Goal: Register for event/course

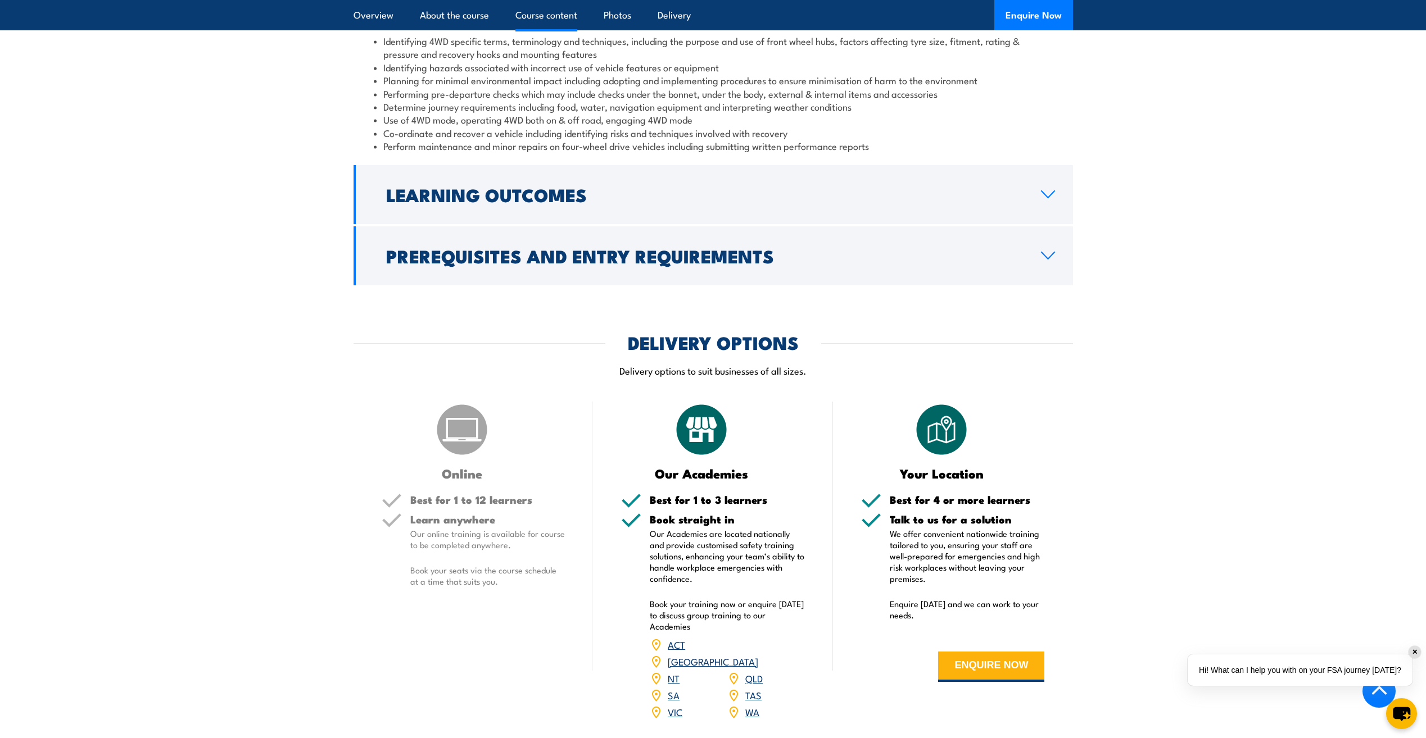
scroll to position [1012, 0]
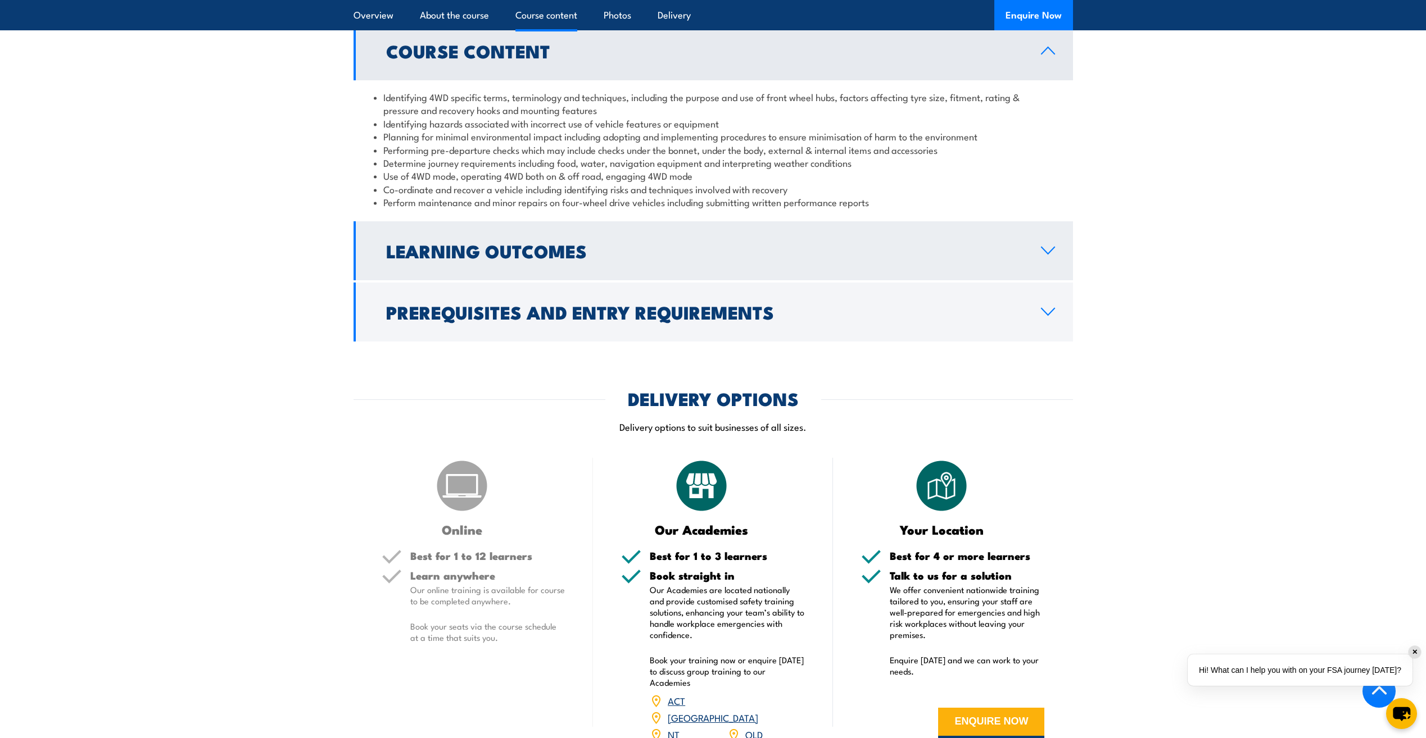
click at [1049, 253] on icon at bounding box center [1047, 250] width 13 height 7
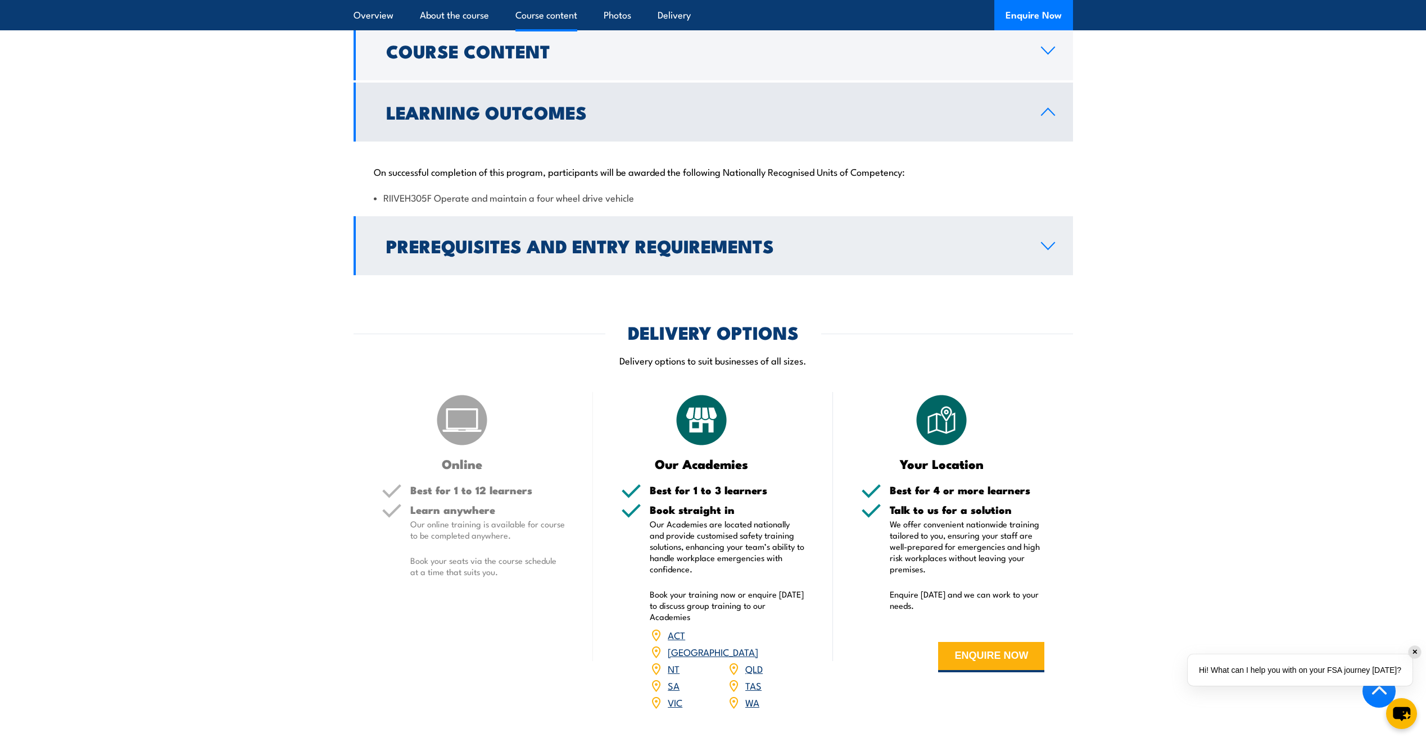
click at [1045, 250] on icon at bounding box center [1047, 246] width 15 height 9
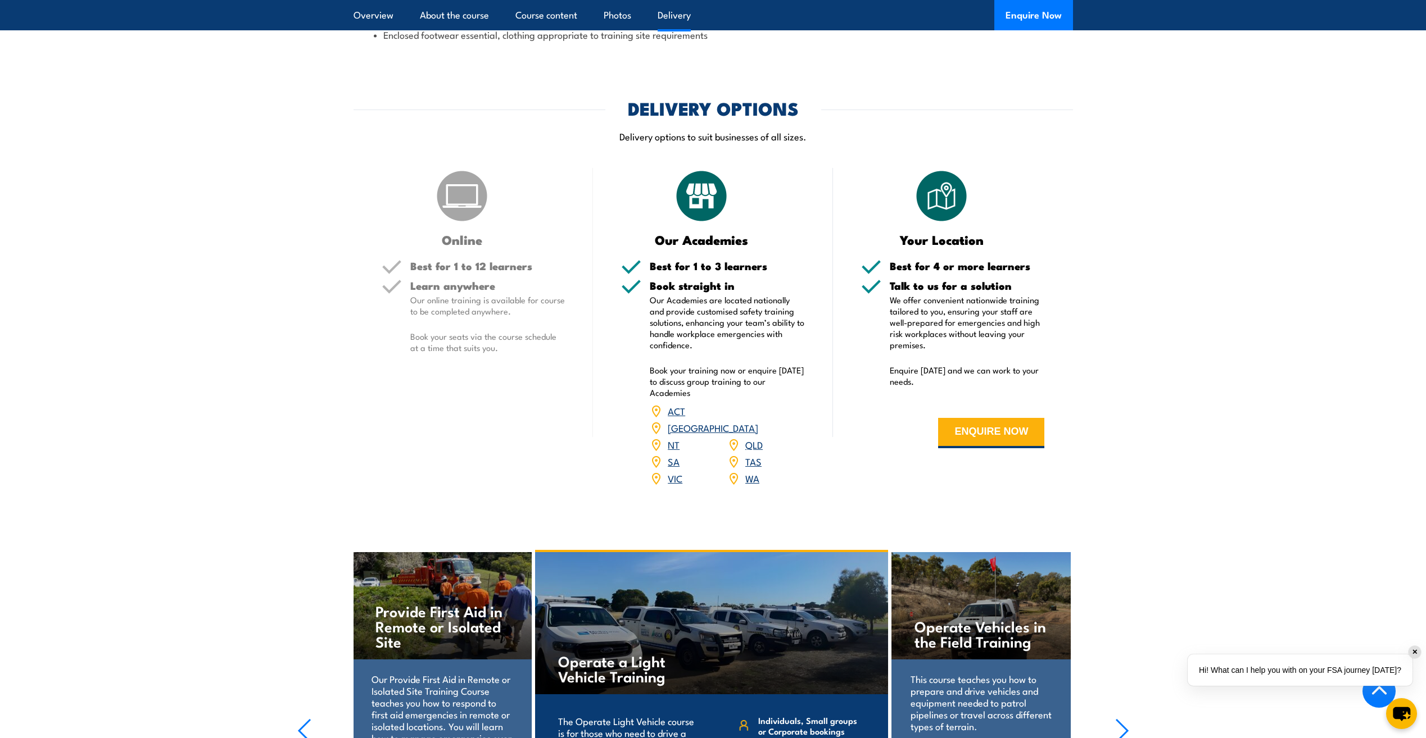
scroll to position [1405, 0]
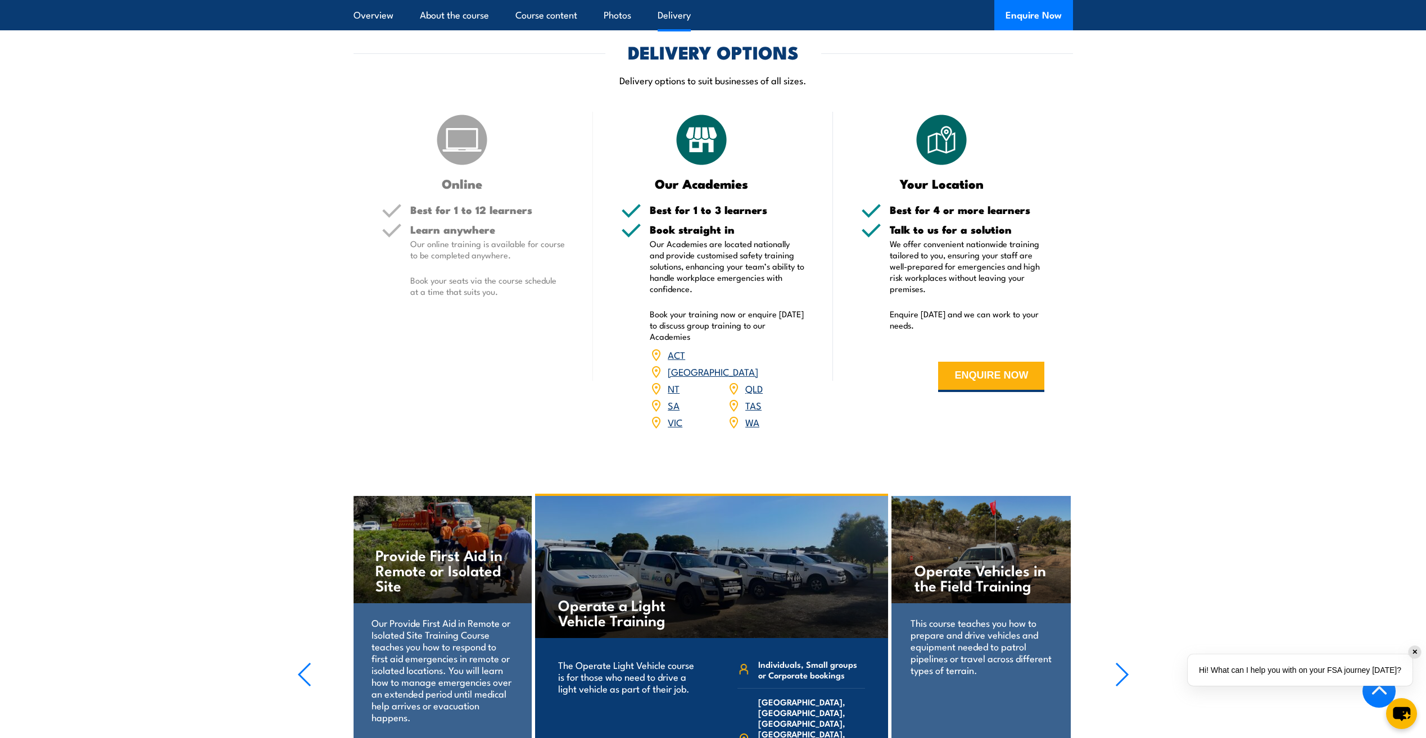
click at [755, 415] on link "WA" at bounding box center [752, 421] width 14 height 13
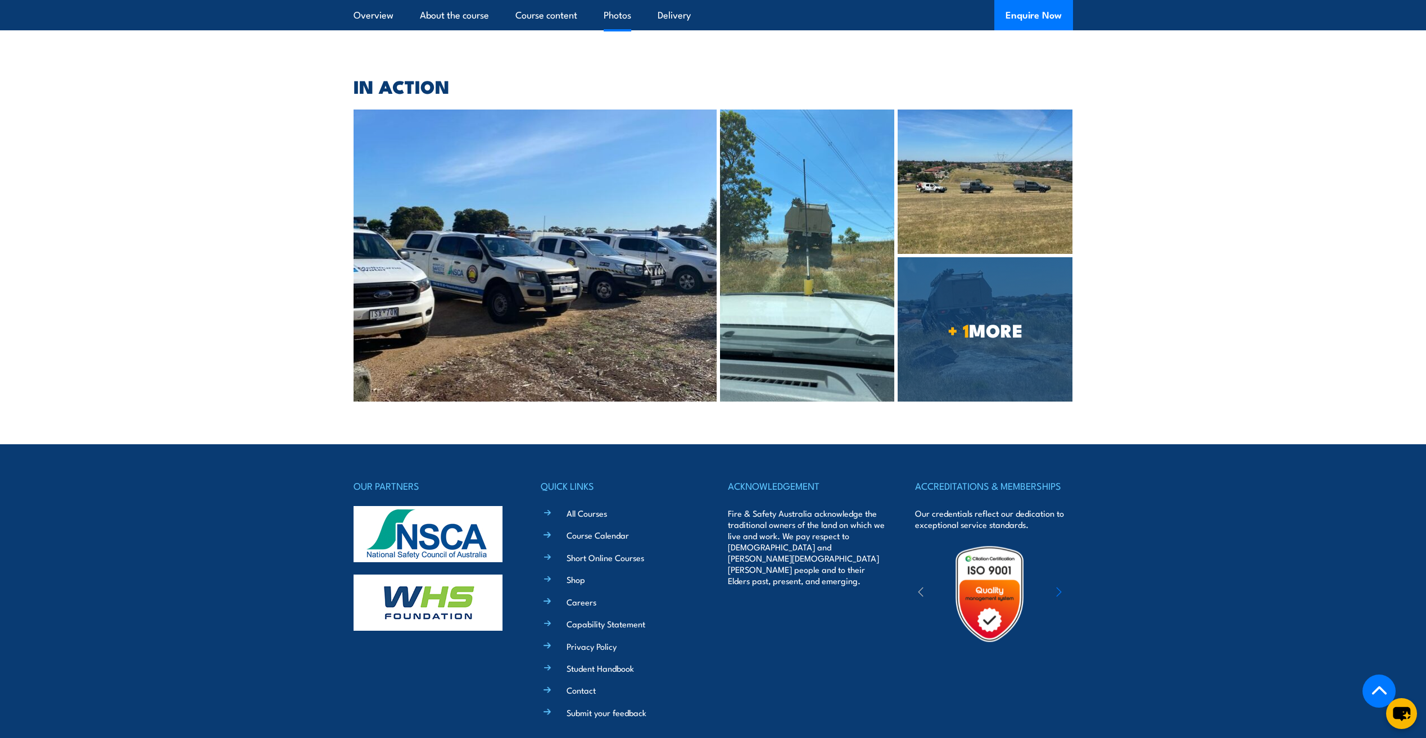
scroll to position [2262, 0]
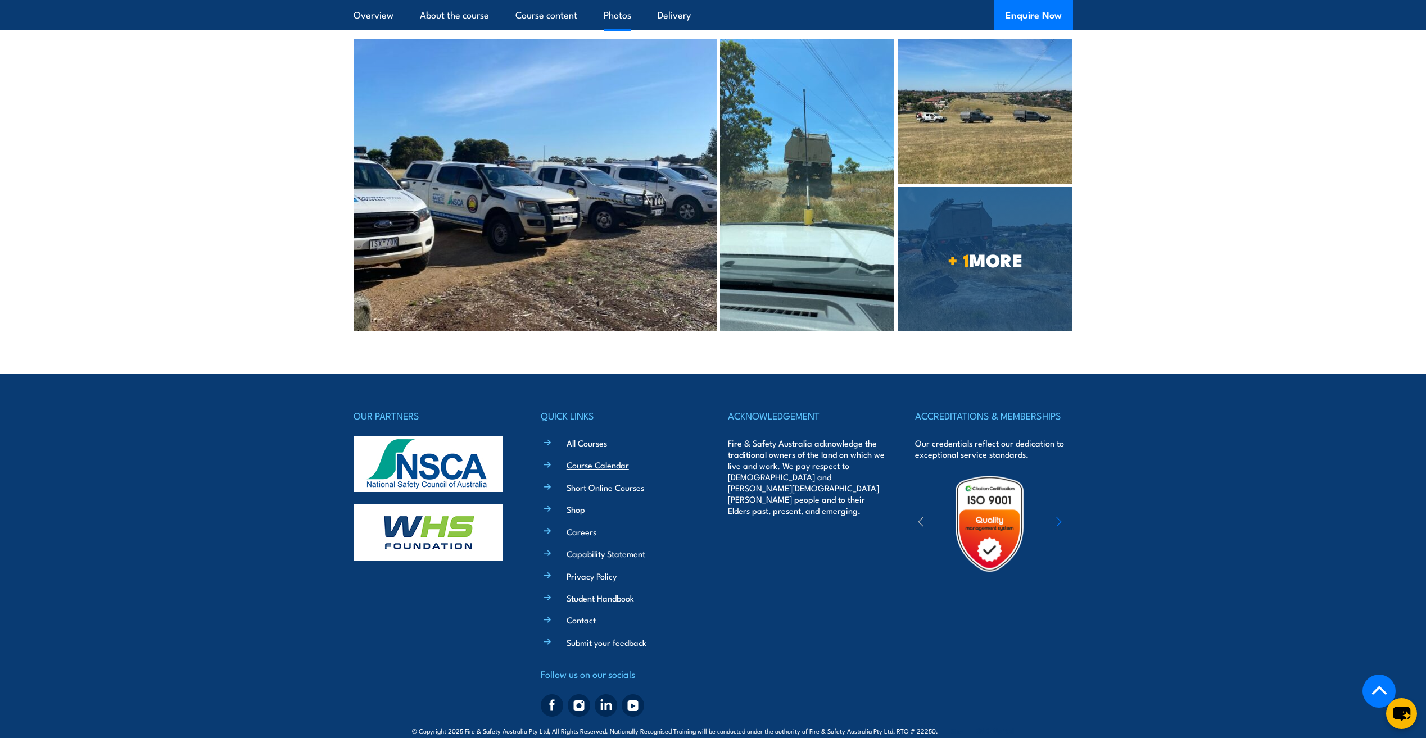
click at [589, 459] on link "Course Calendar" at bounding box center [597, 465] width 62 height 12
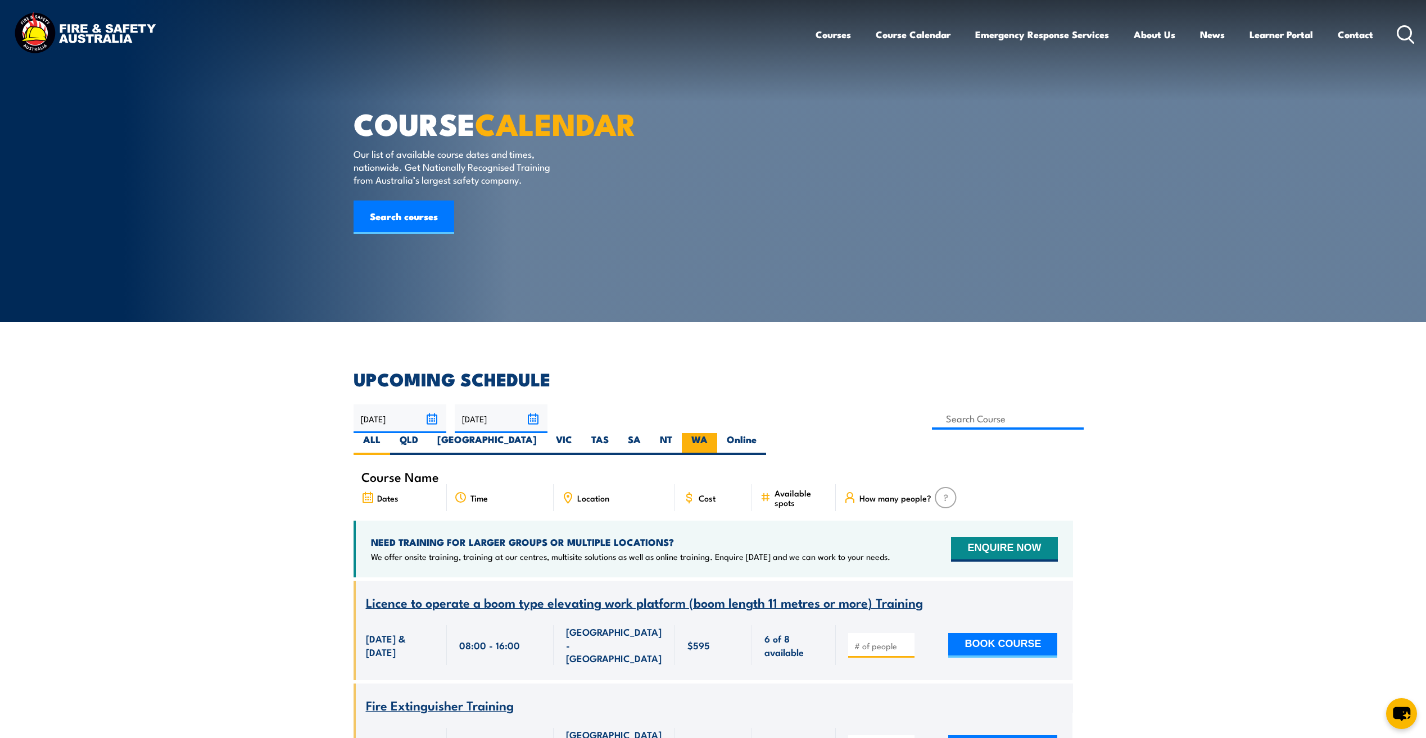
click at [717, 433] on label "WA" at bounding box center [699, 444] width 35 height 22
click at [715, 433] on input "WA" at bounding box center [711, 436] width 7 height 7
radio input "true"
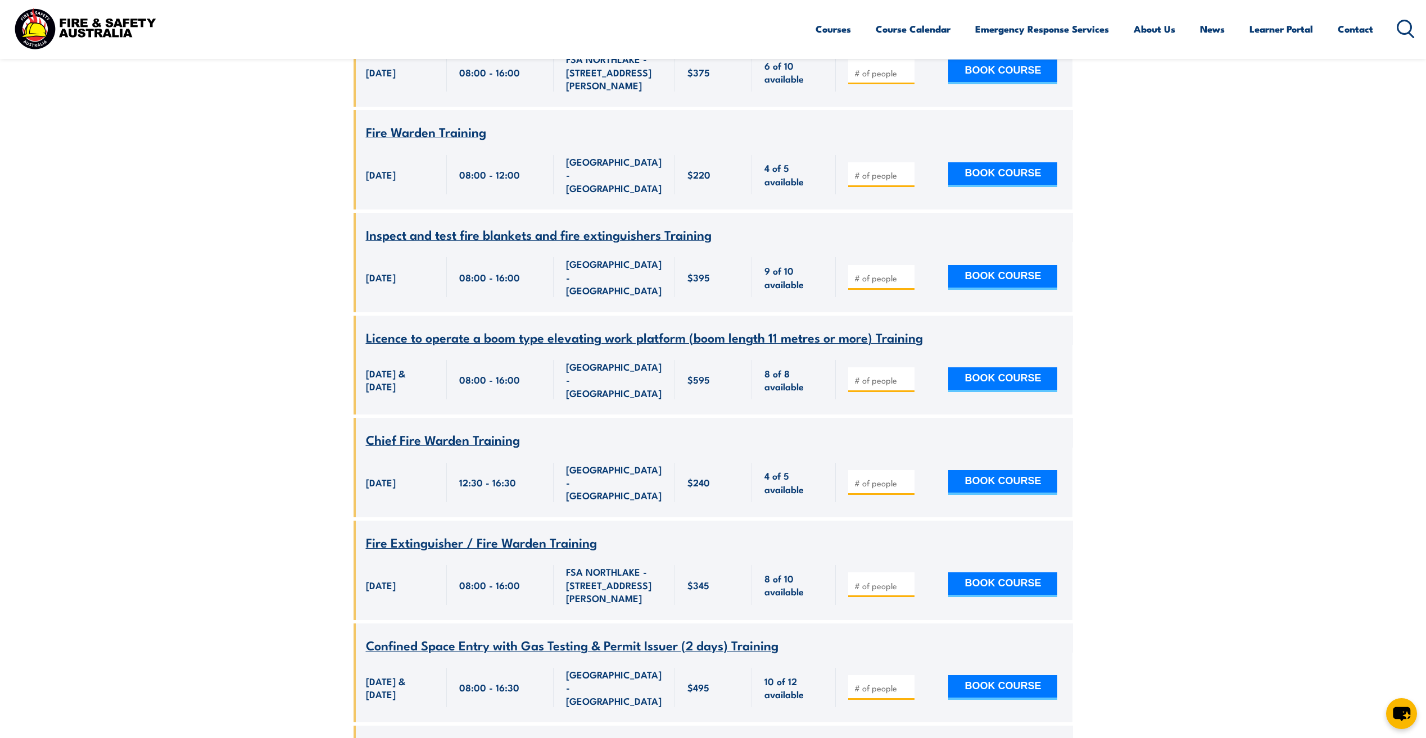
scroll to position [4754, 0]
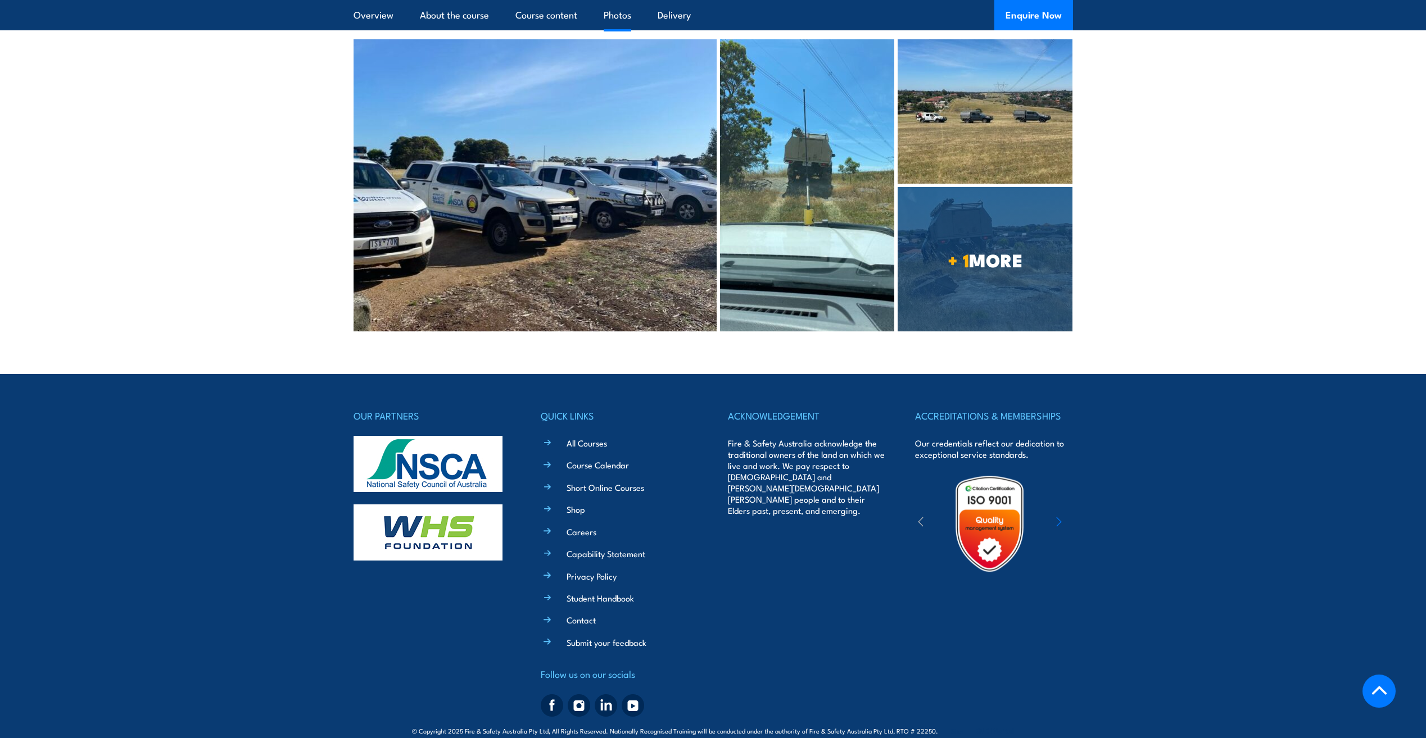
scroll to position [2262, 0]
